Goal: Transaction & Acquisition: Download file/media

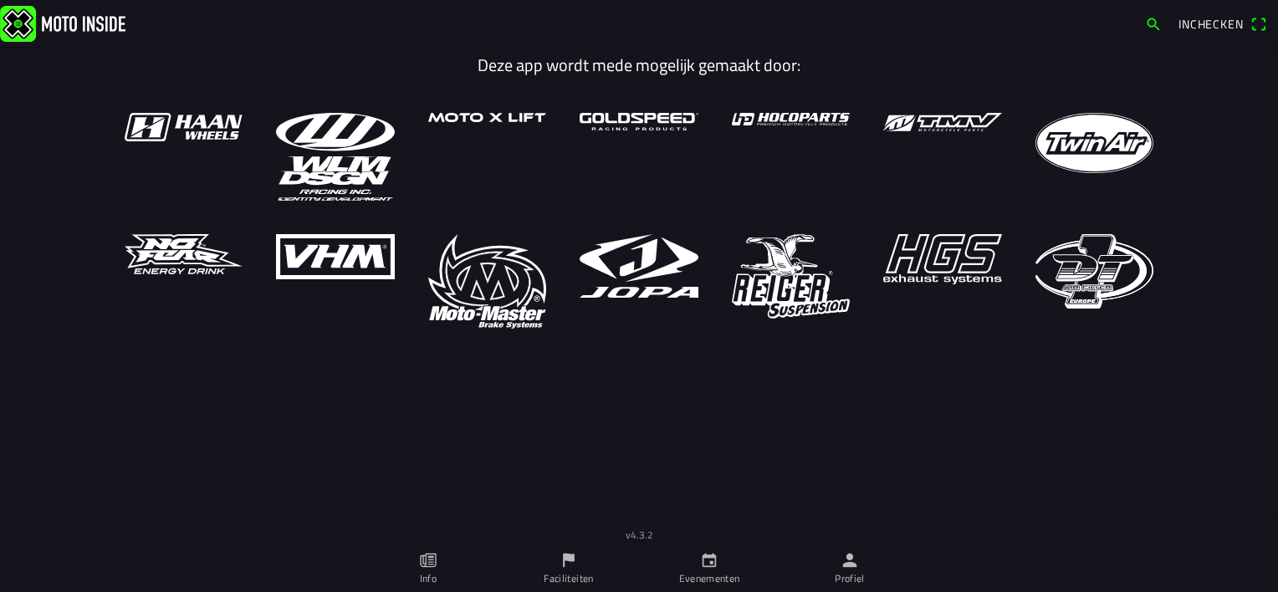
click at [857, 558] on icon "person" at bounding box center [849, 560] width 18 height 18
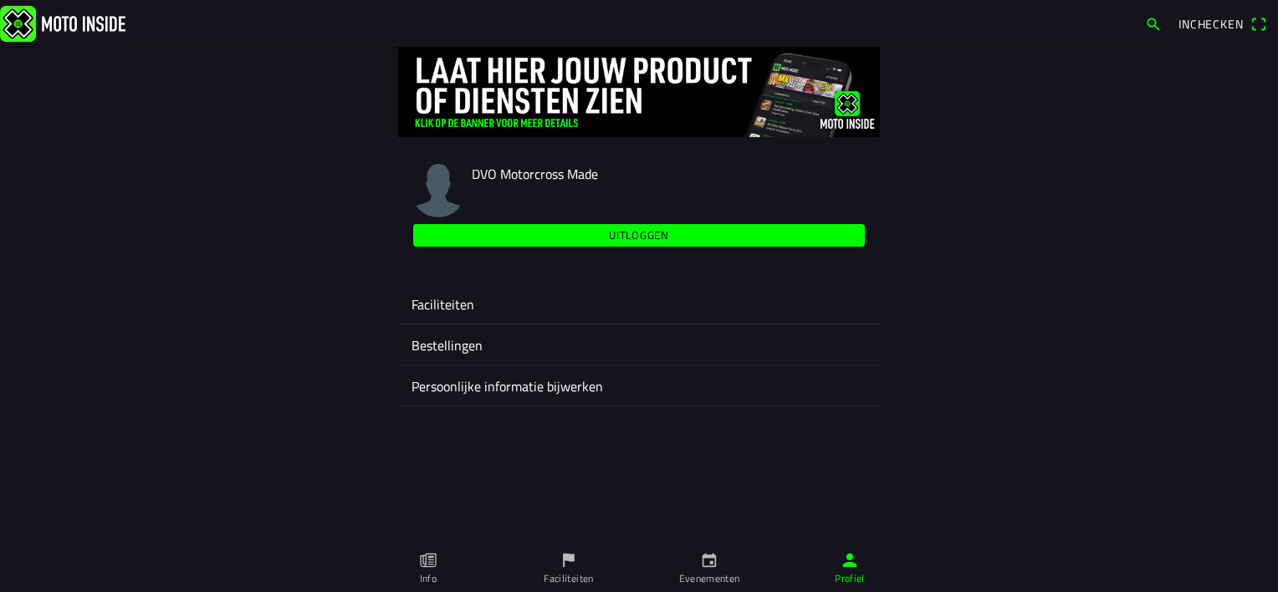
click at [466, 295] on ion-label "Faciliteiten" at bounding box center [638, 304] width 455 height 20
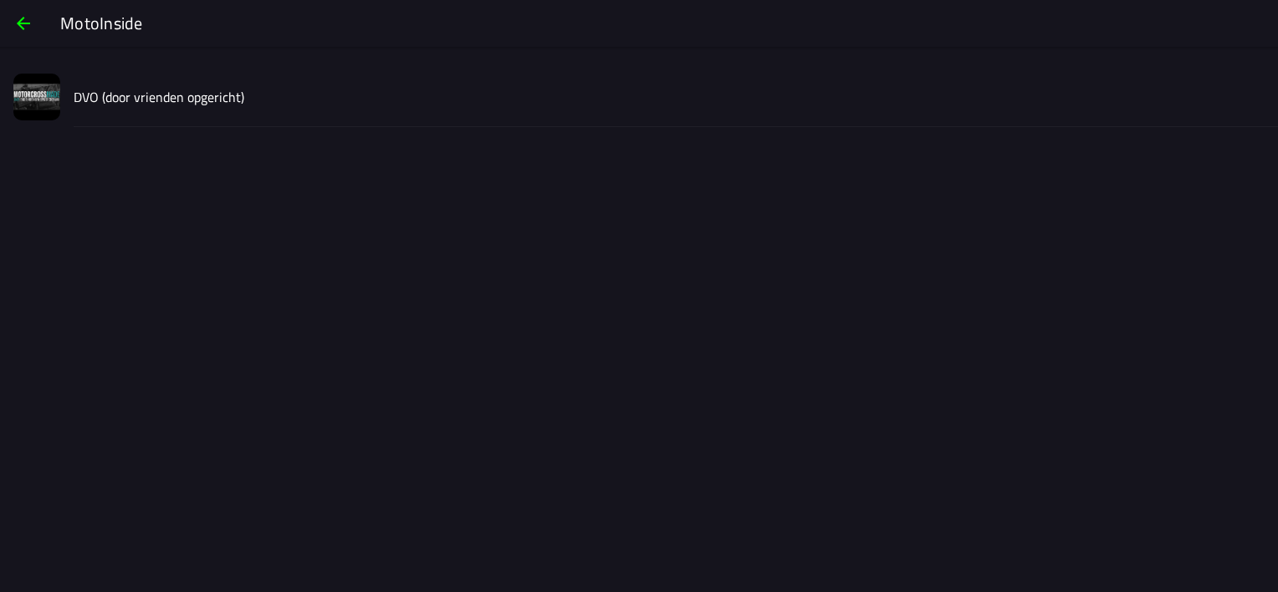
click at [0, 0] on slot "DVO (door vrienden opgericht)" at bounding box center [0, 0] width 0 height 0
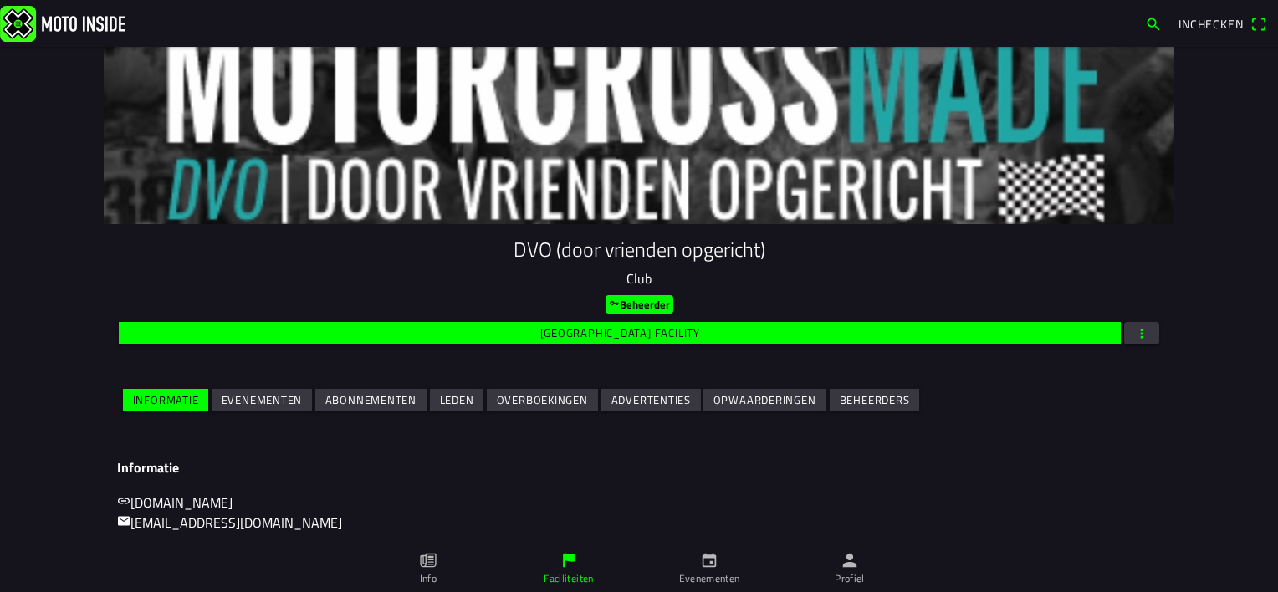
click at [0, 0] on slot "Evenementen" at bounding box center [0, 0] width 0 height 0
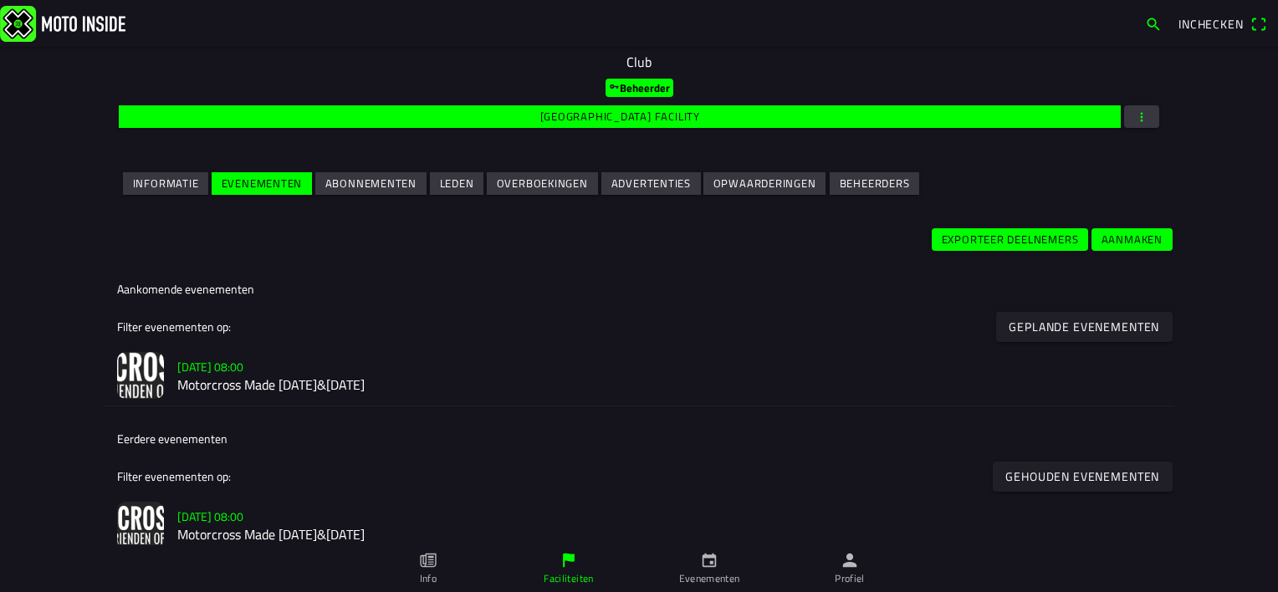
scroll to position [251, 0]
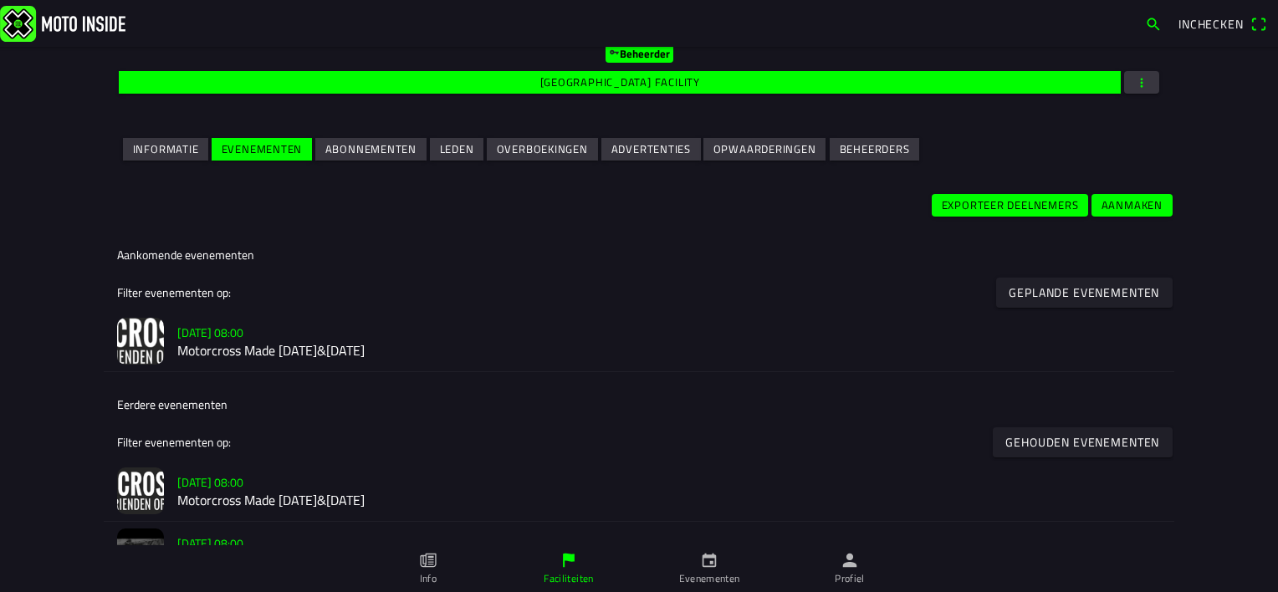
click at [239, 349] on h2 "Motorcross Made [DATE]&[DATE]" at bounding box center [668, 351] width 983 height 16
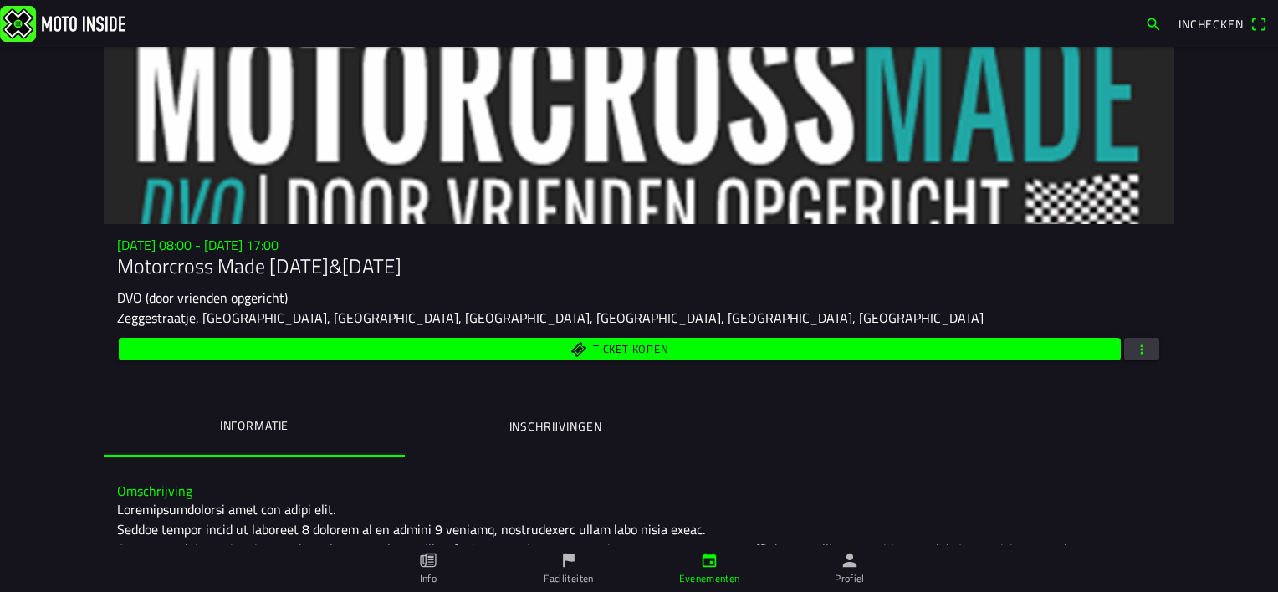
click at [1139, 354] on span "button" at bounding box center [1141, 349] width 15 height 23
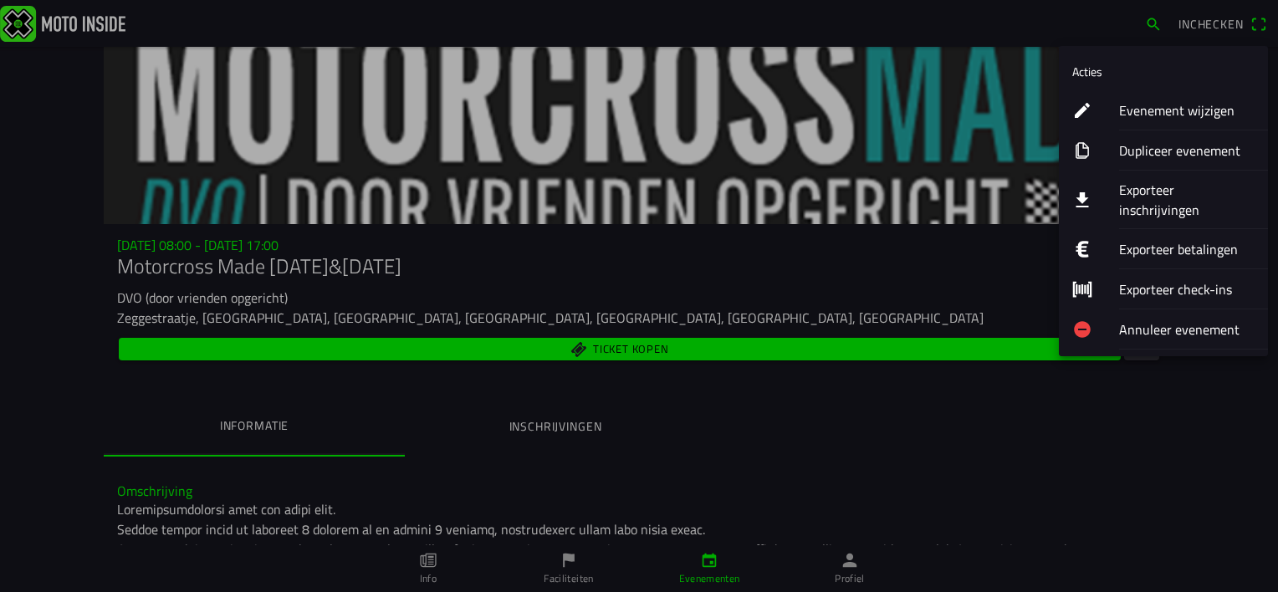
click at [1147, 187] on ion-label "Exporteer inschrijvingen" at bounding box center [1186, 200] width 135 height 40
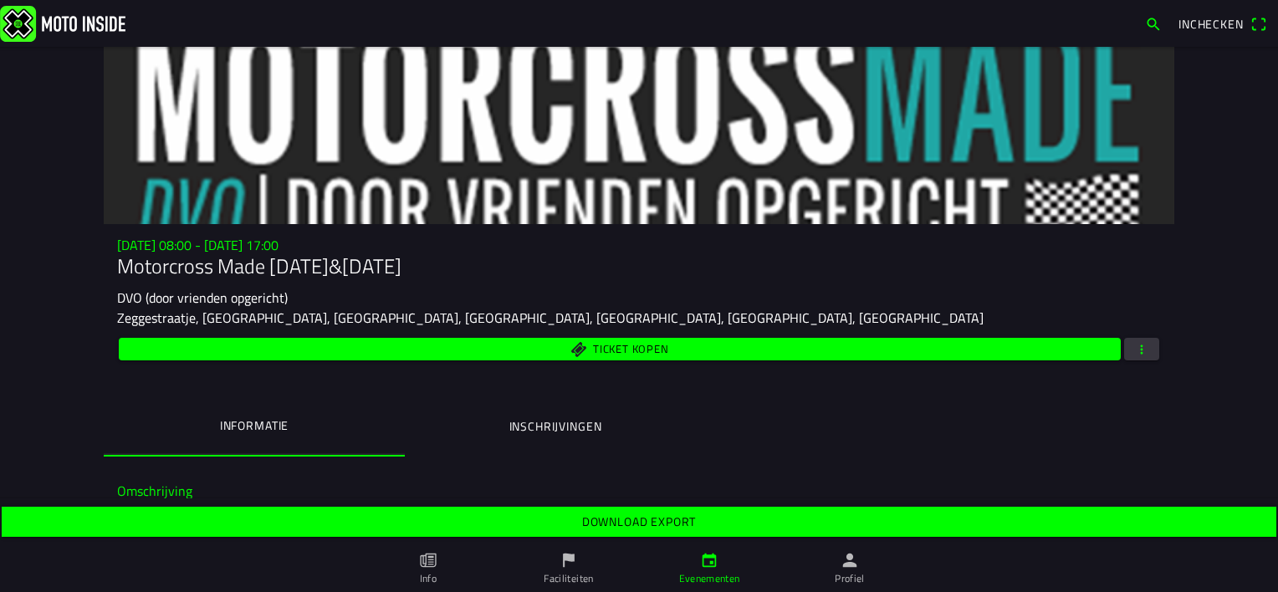
click at [0, 0] on slot "Download export" at bounding box center [0, 0] width 0 height 0
